Goal: Task Accomplishment & Management: Manage account settings

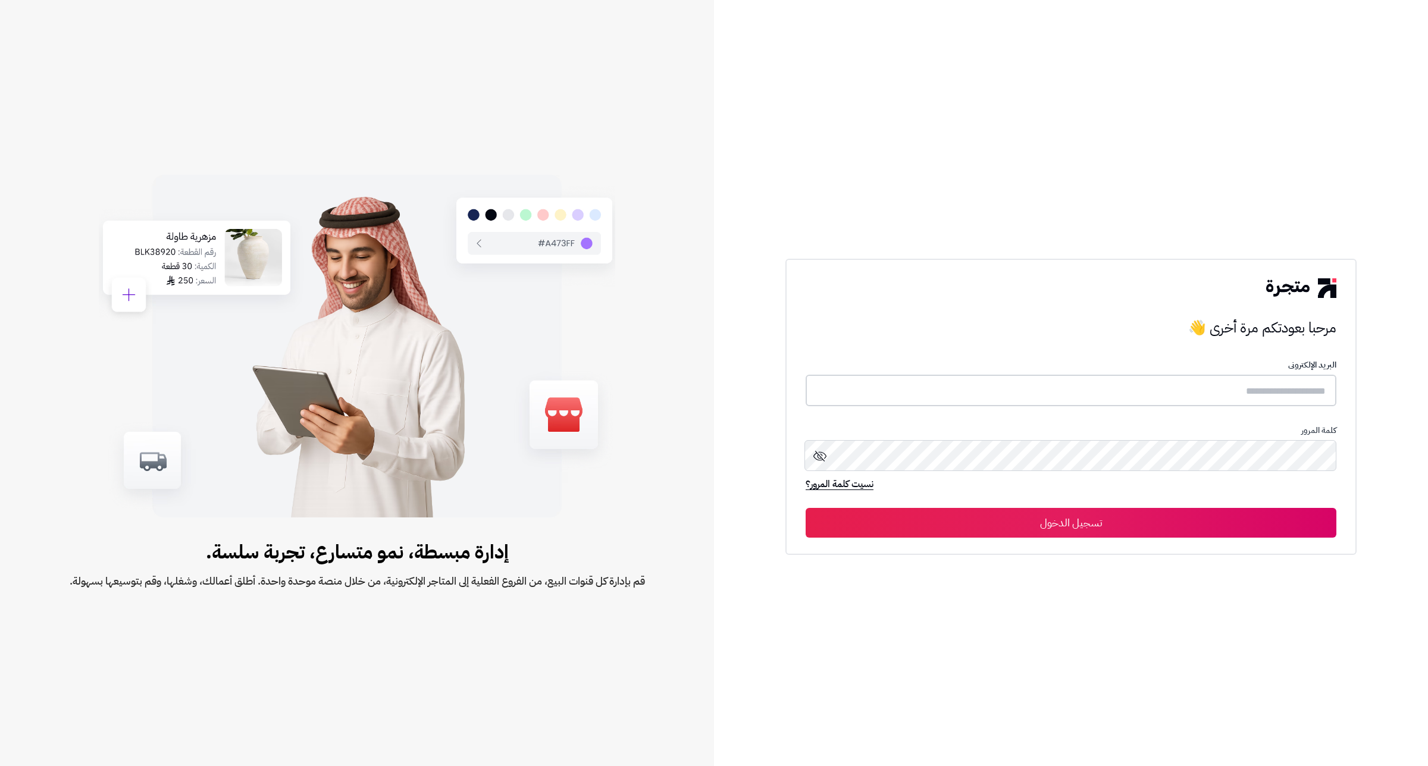
type input "*****"
click at [1093, 525] on button "تسجيل الدخول" at bounding box center [1070, 522] width 531 height 30
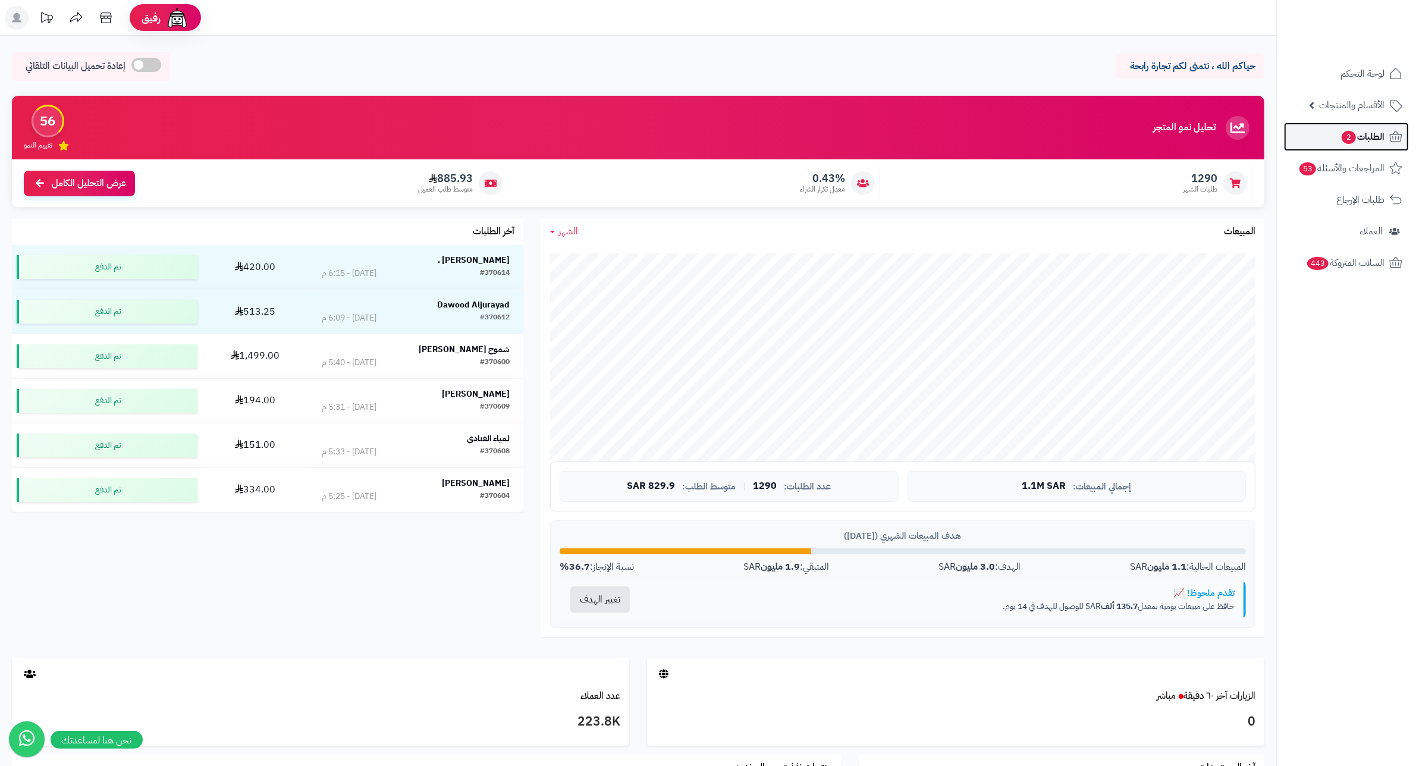
click at [1381, 140] on span "الطلبات 2" at bounding box center [1363, 136] width 44 height 17
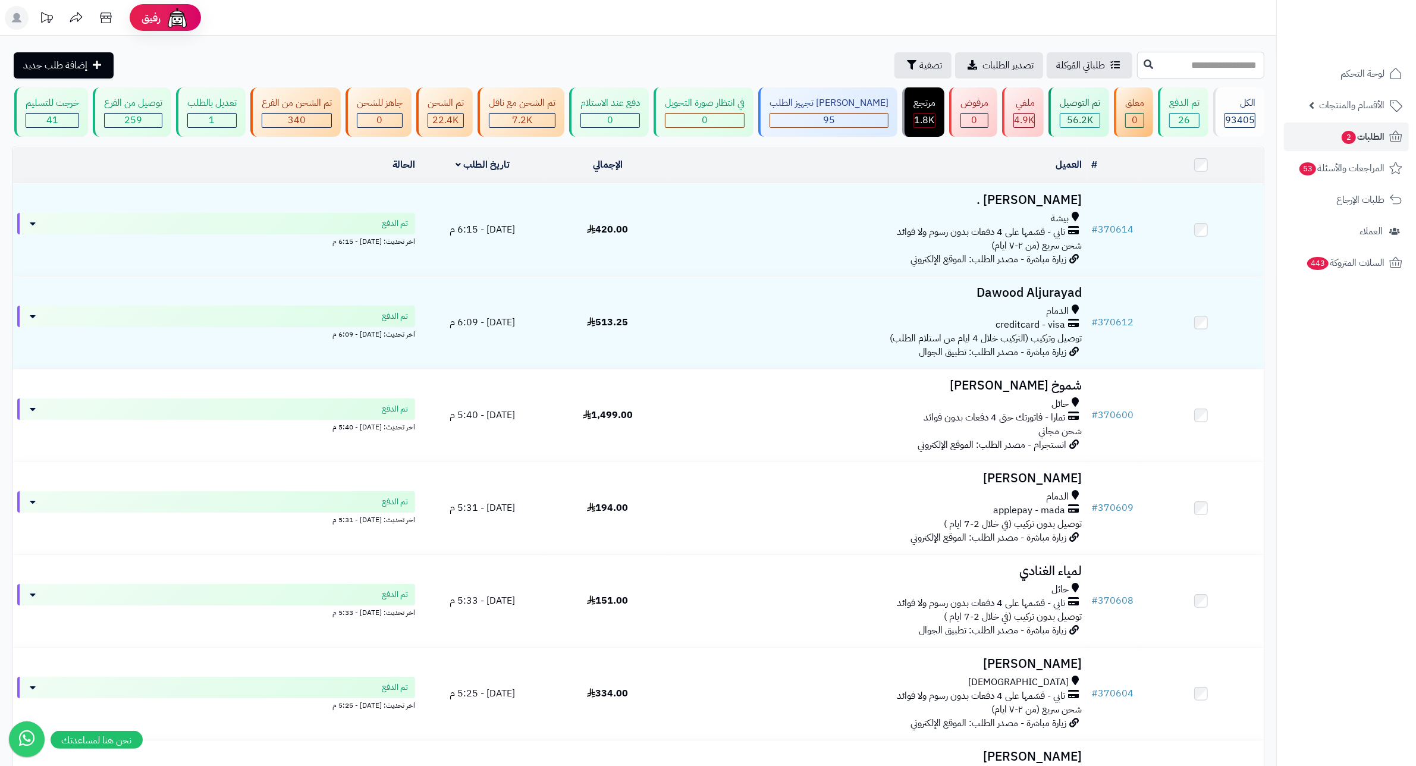
drag, startPoint x: 1241, startPoint y: 64, endPoint x: 1261, endPoint y: 67, distance: 19.8
click at [1247, 64] on input "text" at bounding box center [1200, 65] width 127 height 27
type input "******"
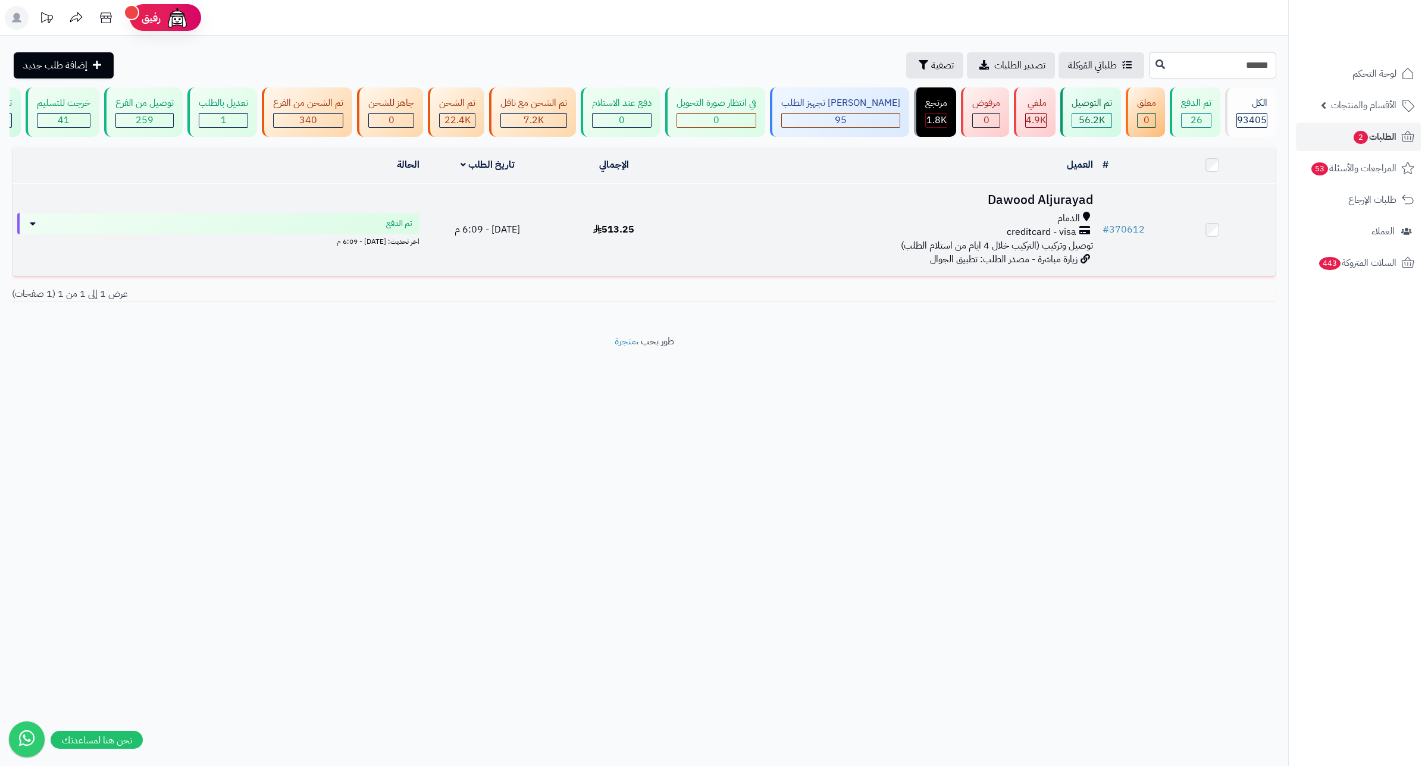
click at [1025, 206] on h3 "Dawood Aljurayad" at bounding box center [887, 200] width 411 height 14
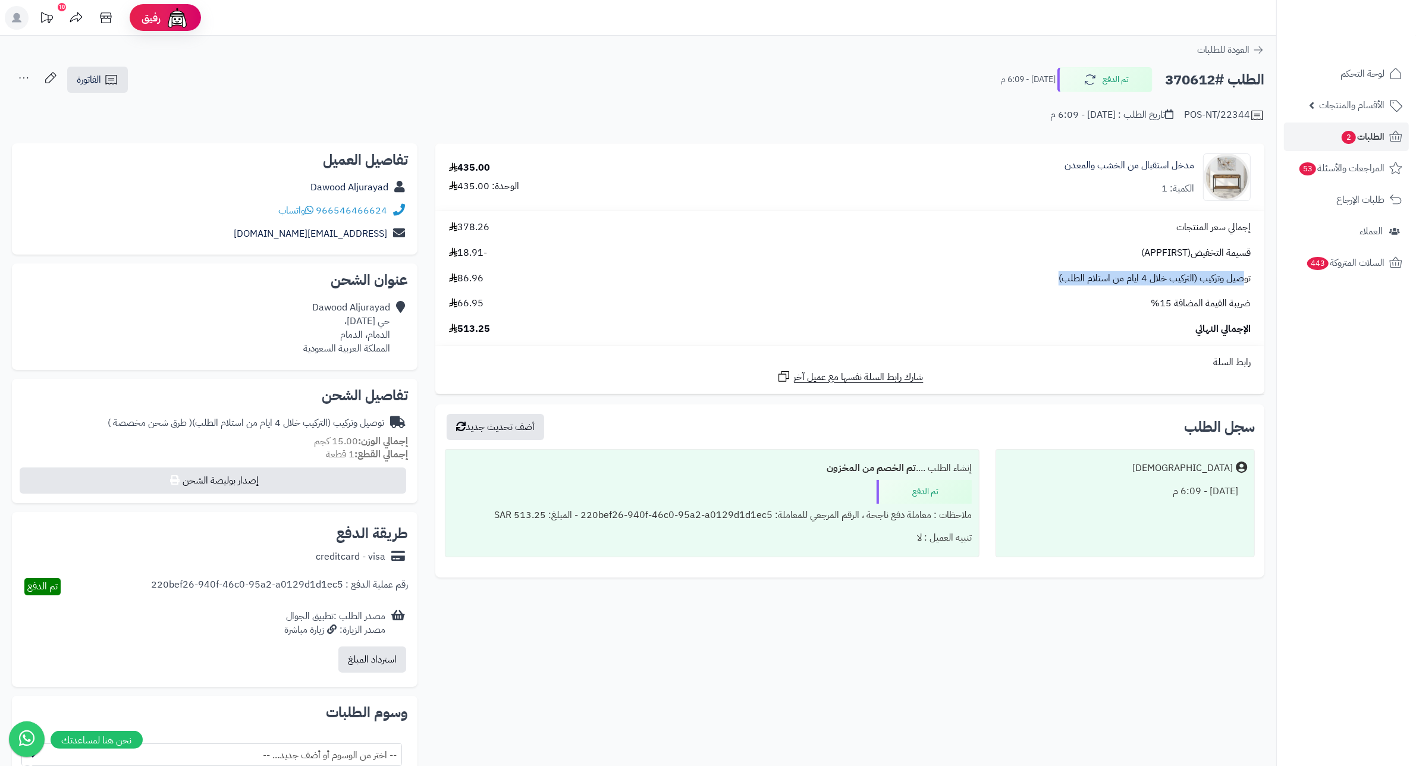
drag, startPoint x: 1246, startPoint y: 281, endPoint x: 1021, endPoint y: 284, distance: 225.5
click at [1021, 284] on div "توصيل وتركيب (التركيب خلال 4 ايام من استلام الطلب) 86.96" at bounding box center [850, 279] width 820 height 14
click at [1018, 284] on div "توصيل وتركيب (التركيب خلال 4 ايام من استلام الطلب) 86.96" at bounding box center [850, 279] width 820 height 14
drag, startPoint x: 1019, startPoint y: 226, endPoint x: 1037, endPoint y: 234, distance: 19.4
click at [1037, 234] on div "إجمالي سعر المنتجات 378.26" at bounding box center [850, 228] width 820 height 14
